Goal: Find specific page/section: Find specific page/section

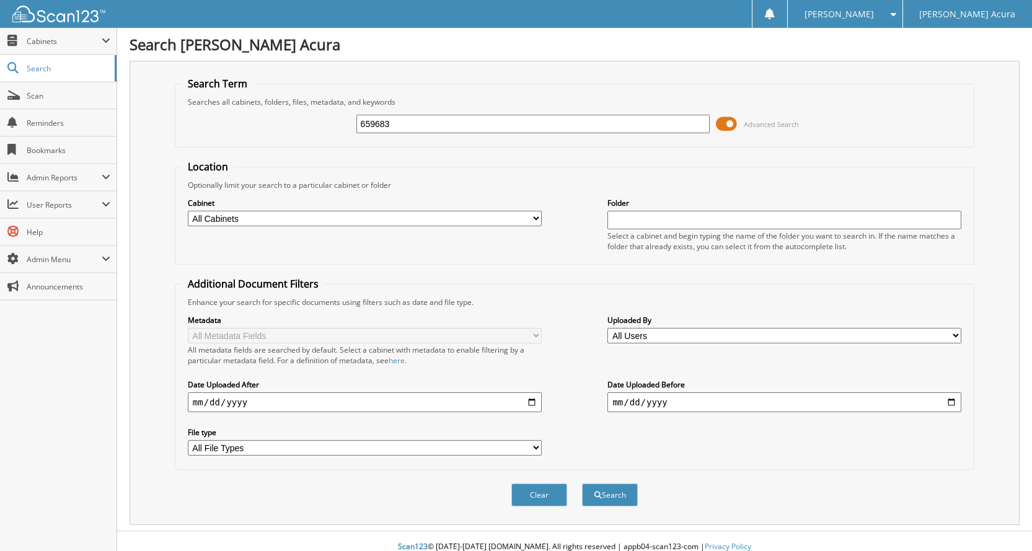
type input "659683"
click at [582, 483] on button "Search" at bounding box center [610, 494] width 56 height 23
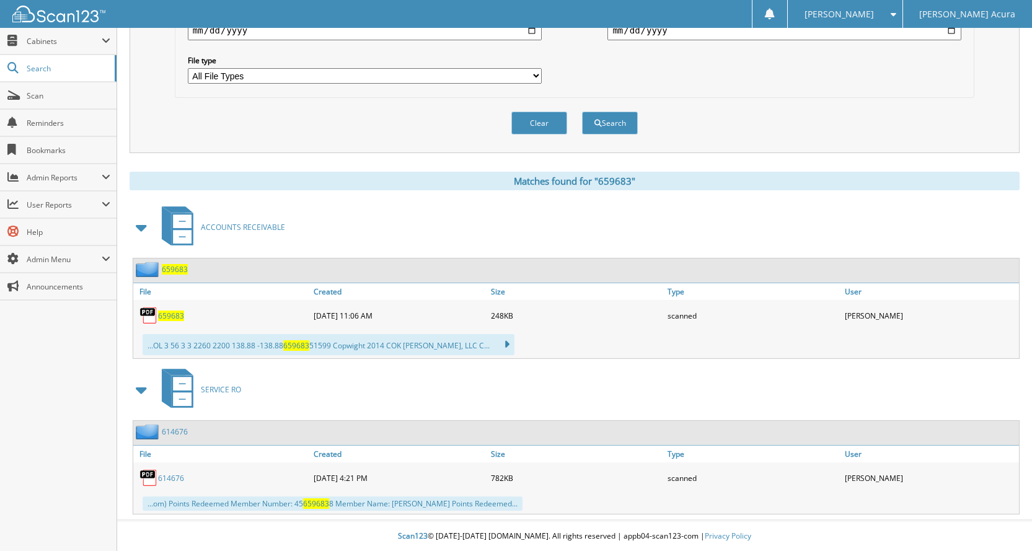
scroll to position [373, 0]
click at [176, 314] on span "659683" at bounding box center [171, 315] width 26 height 11
drag, startPoint x: 761, startPoint y: 1, endPoint x: 774, endPoint y: -1, distance: 13.1
click at [774, 0] on html "KAYLI H. Settings Logout Buerkle Acura Close Cabinets My Company Email Addresse…" at bounding box center [516, 89] width 1032 height 923
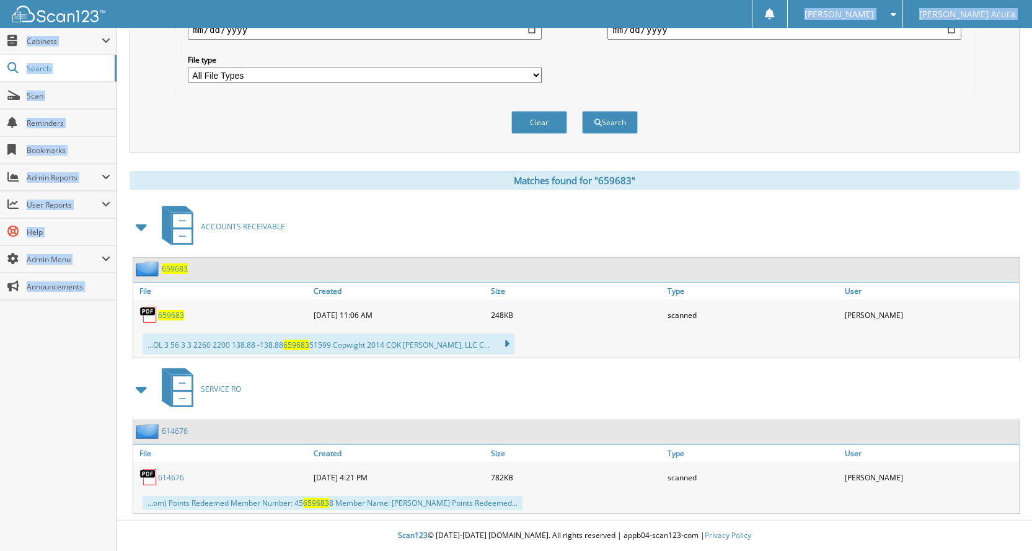
scroll to position [360, 0]
